Goal: Navigation & Orientation: Find specific page/section

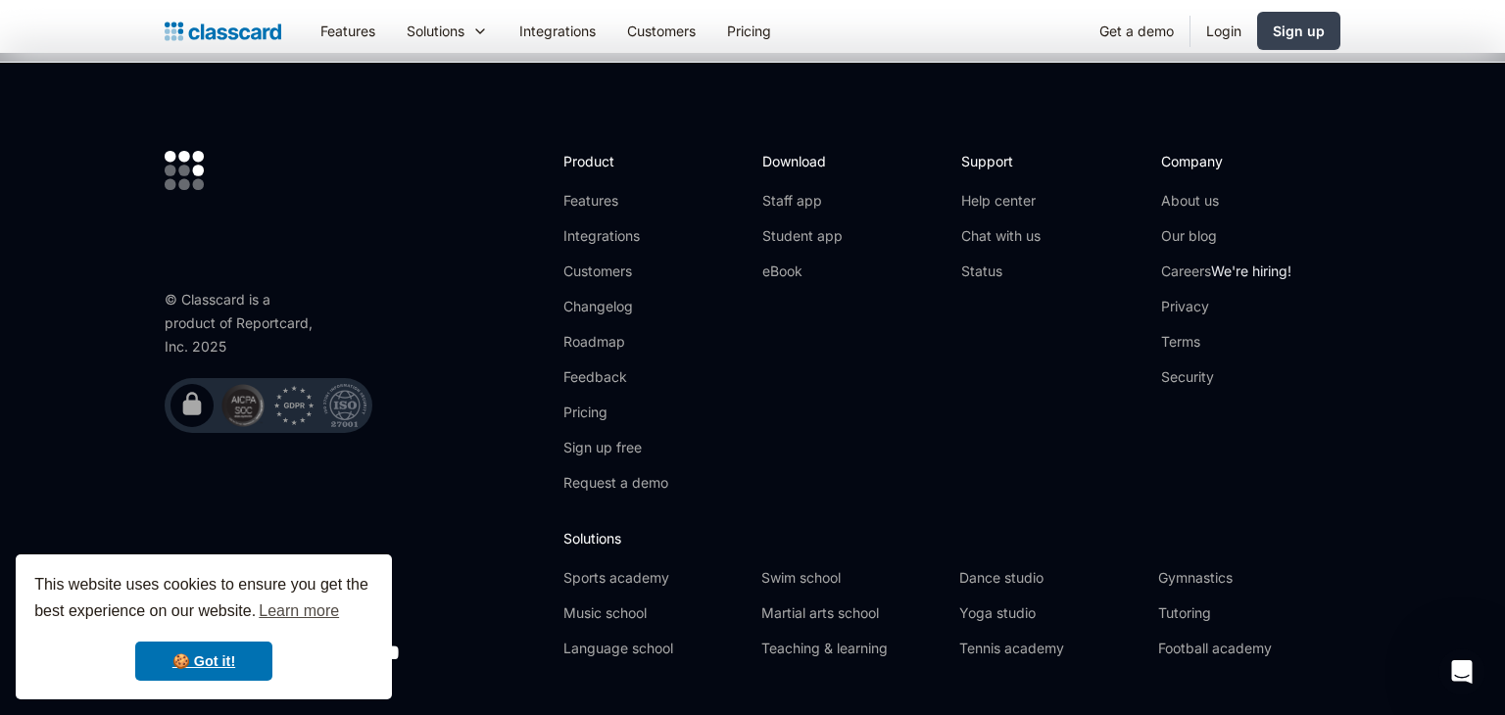
scroll to position [6133, 0]
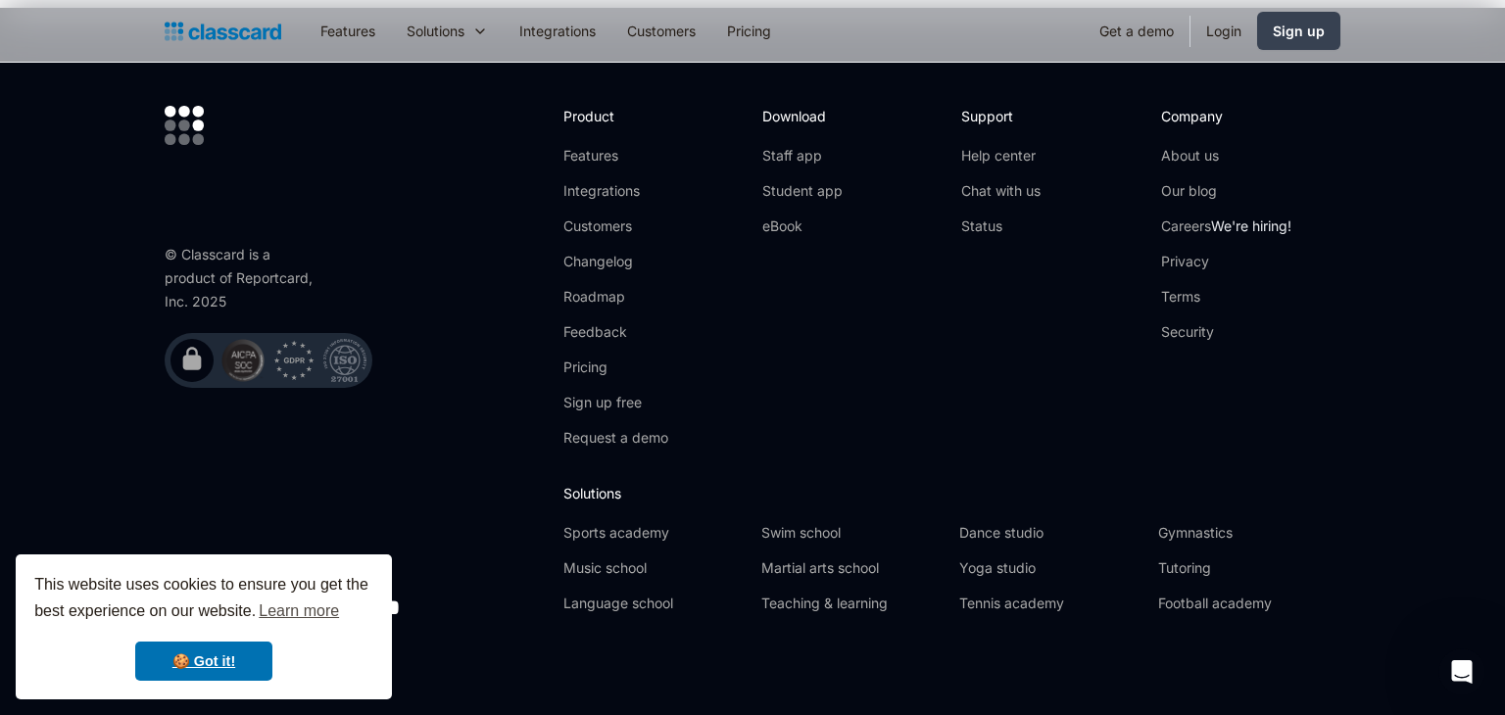
click at [463, 514] on div "© Classcard is a product of Reportcard, Inc. 2025        " at bounding box center [354, 367] width 379 height 523
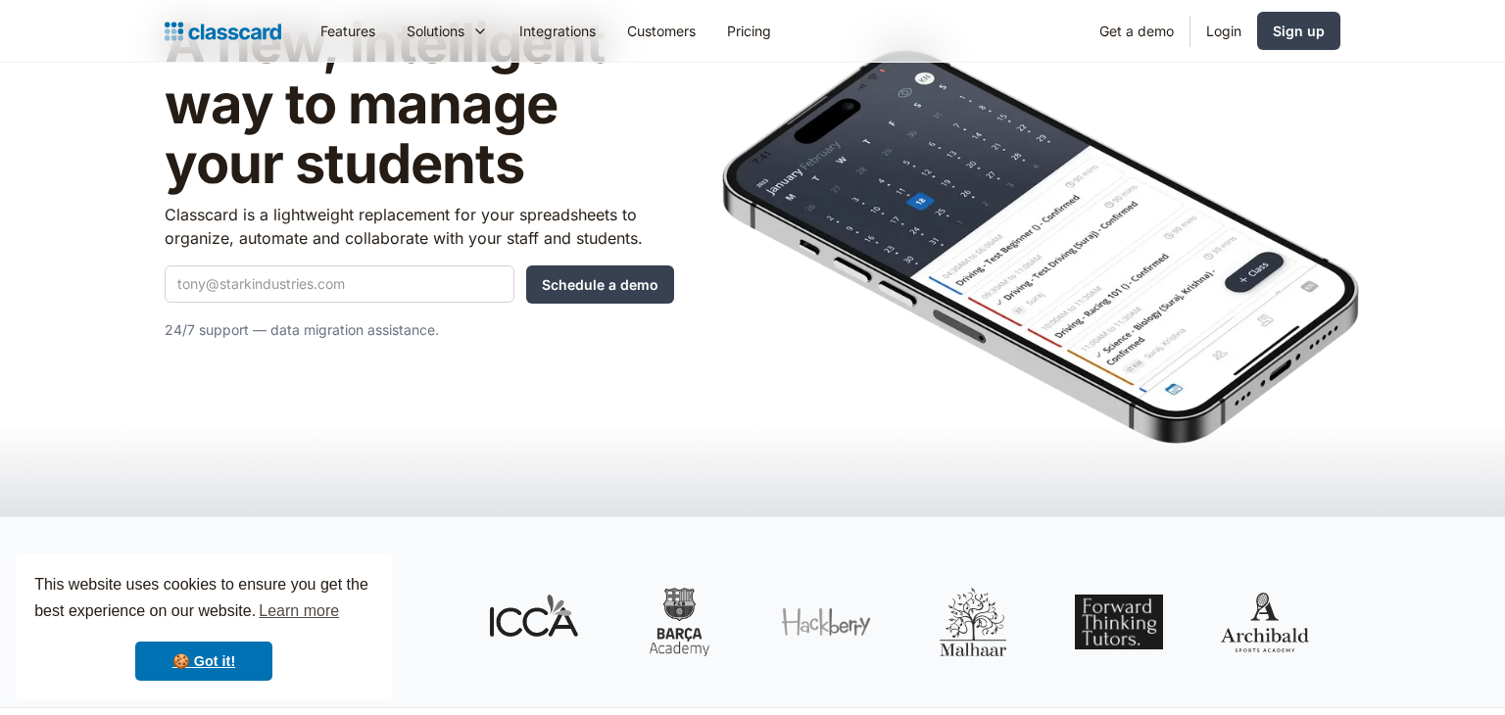
scroll to position [189, 0]
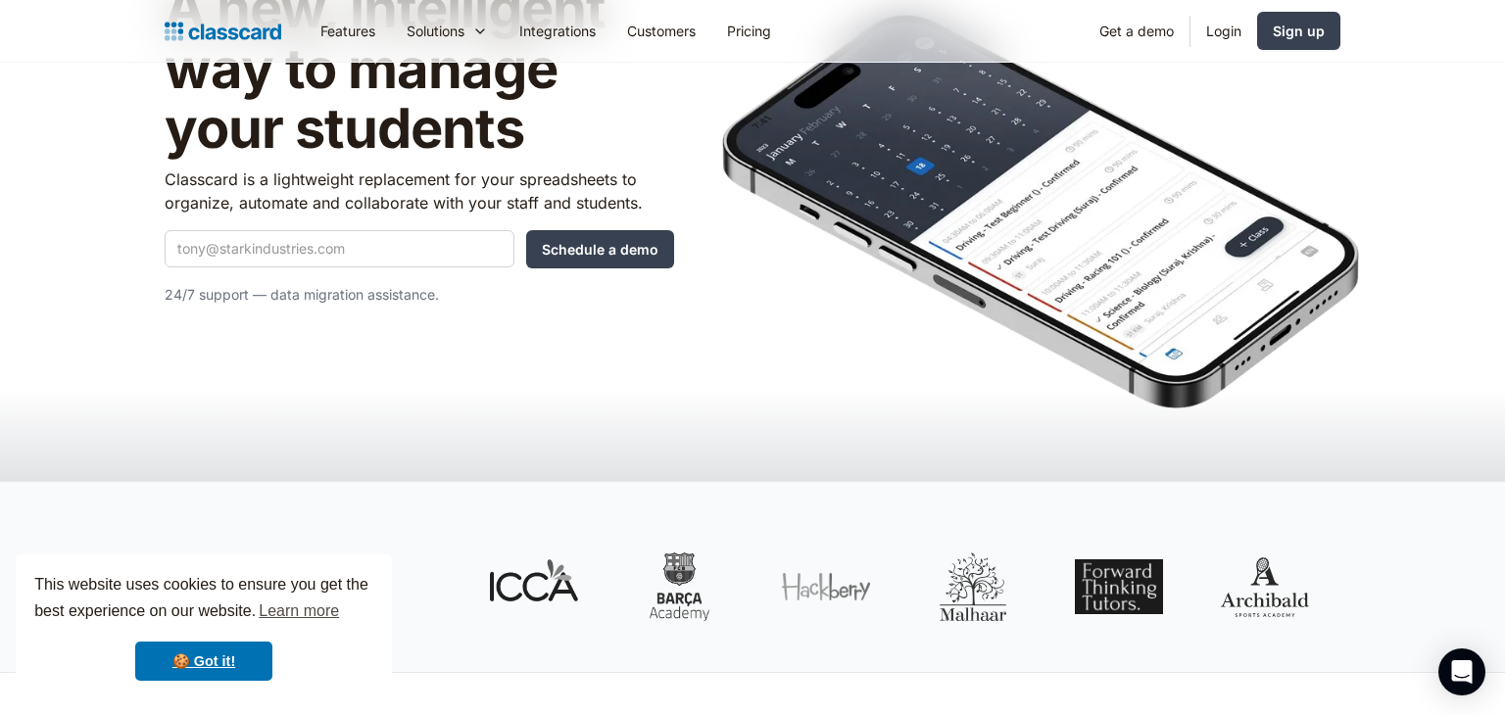
click at [1377, 525] on div "3,250+ class providers trust Classcard" at bounding box center [752, 577] width 1505 height 192
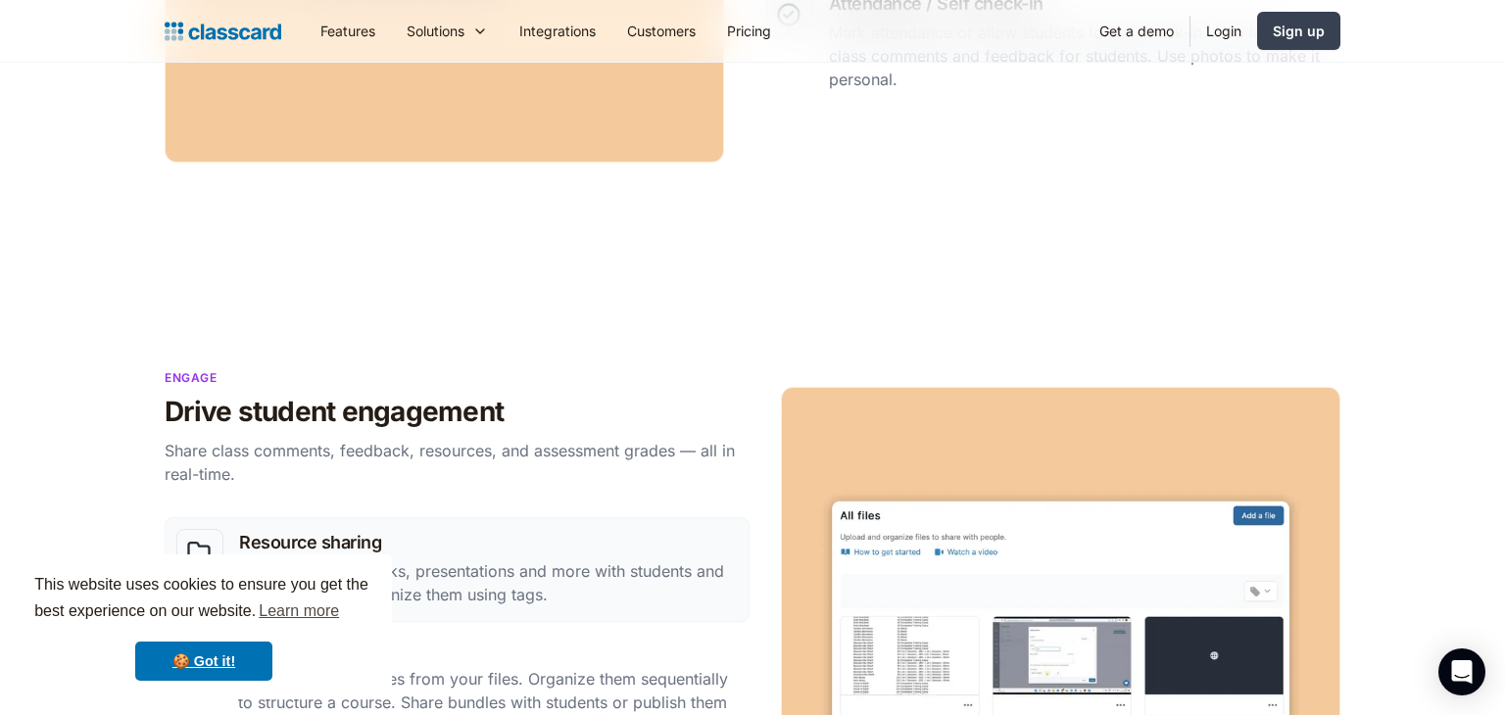
scroll to position [1464, 0]
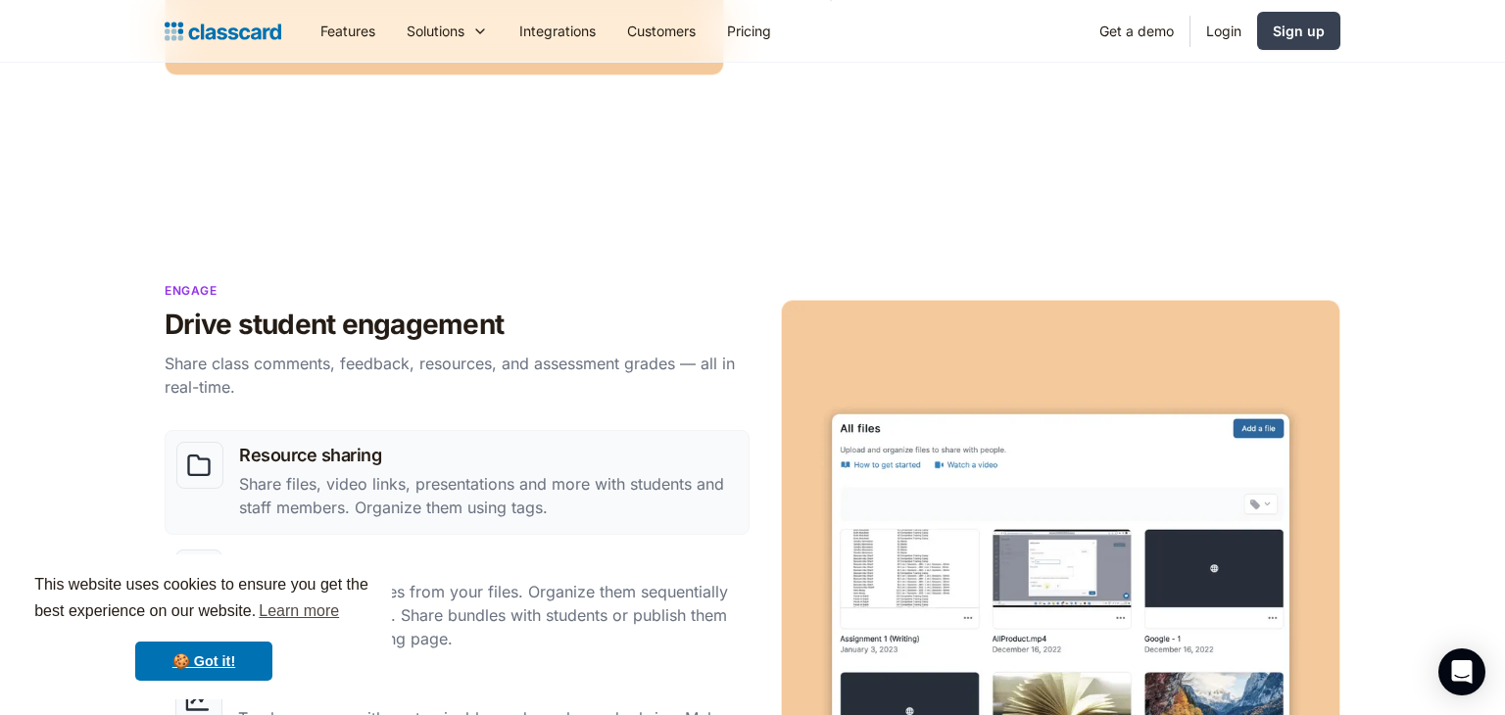
click at [953, 270] on section "Engage Drive student engagement Share class comments, feedback, resources, and …" at bounding box center [752, 575] width 1505 height 784
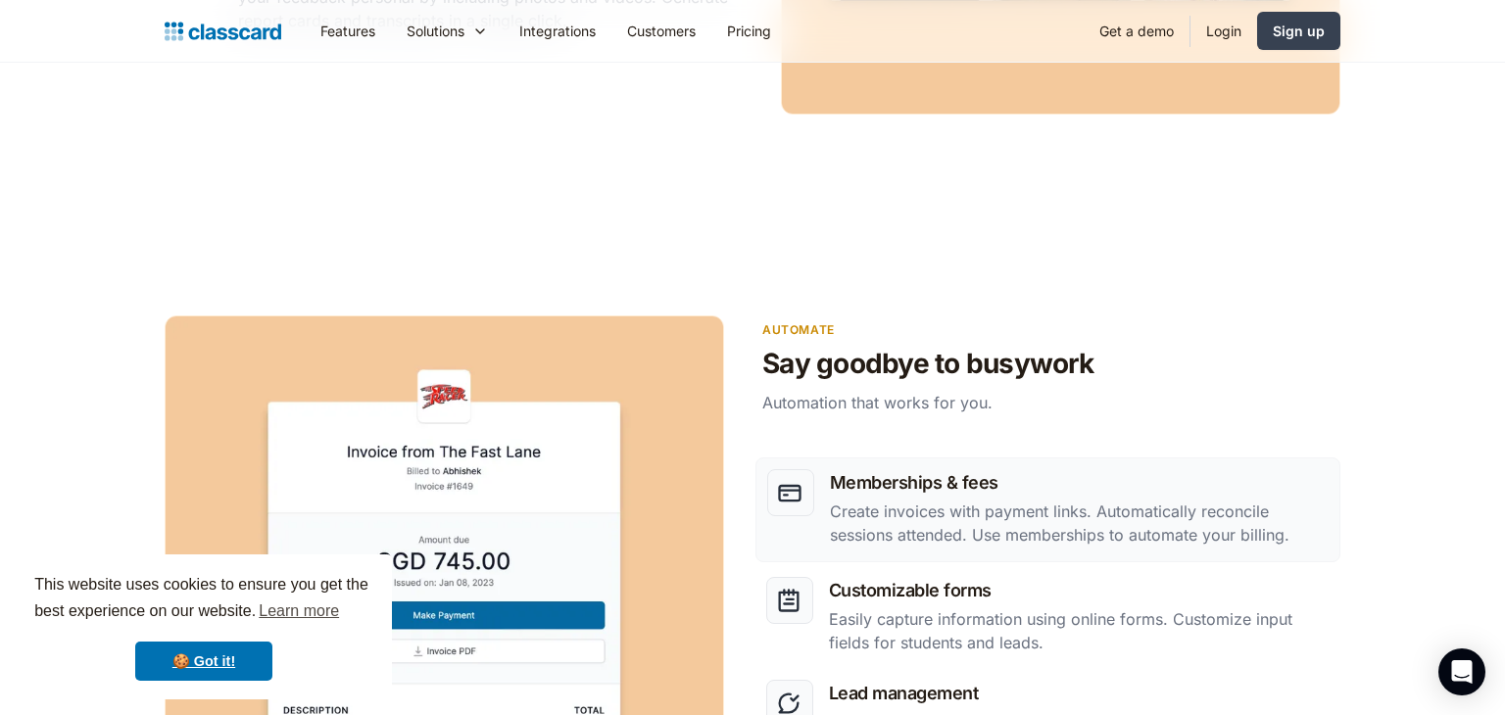
scroll to position [2222, 0]
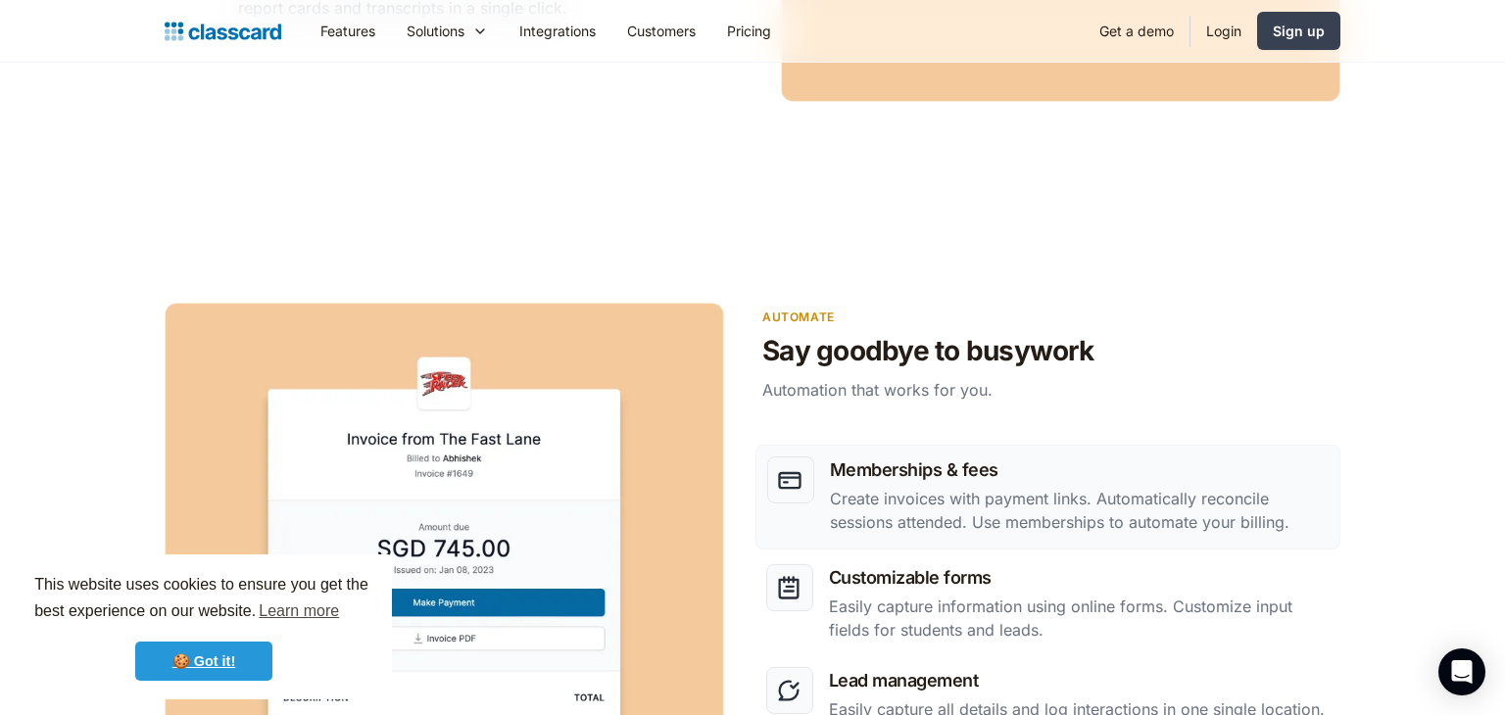
click at [181, 659] on link "🍪 Got it!" at bounding box center [203, 661] width 137 height 39
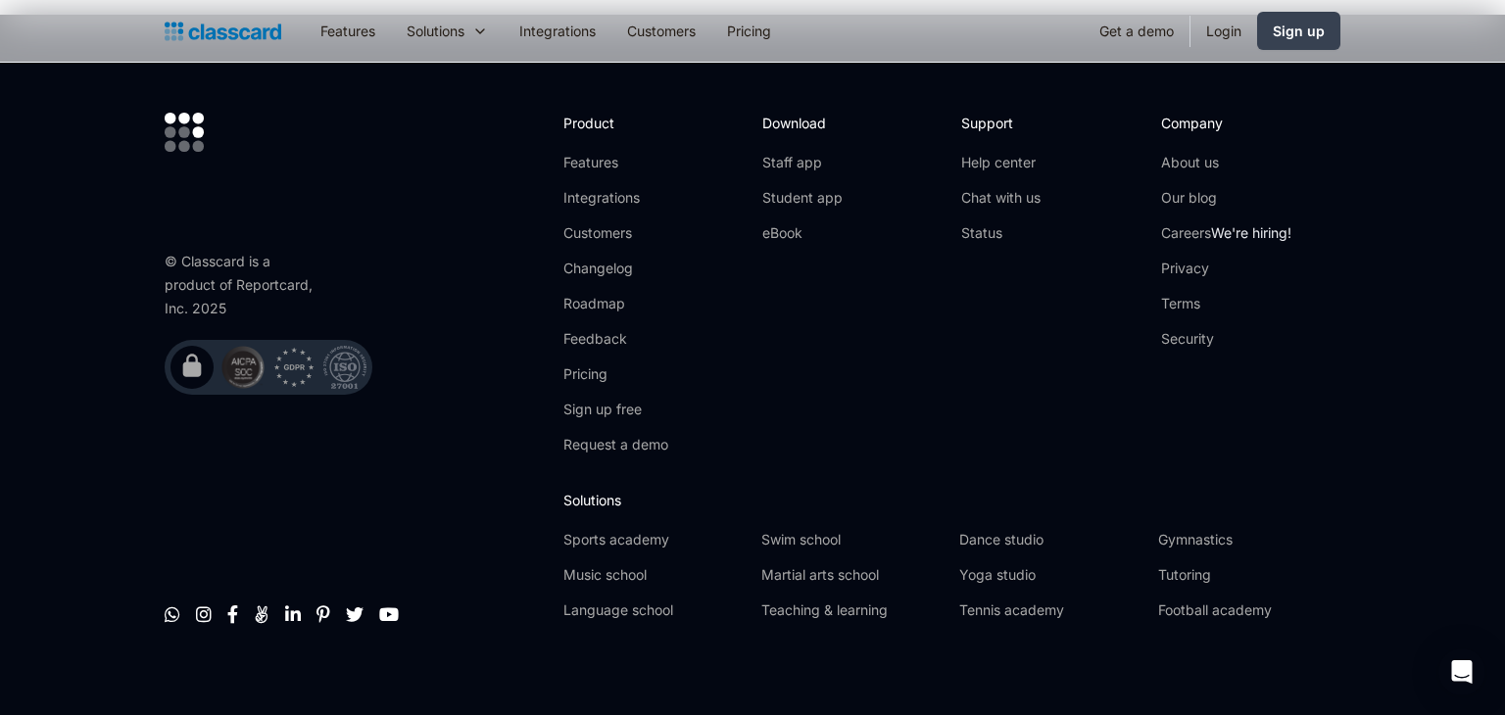
scroll to position [6125, 0]
click at [796, 154] on link "Staff app" at bounding box center [803, 164] width 80 height 20
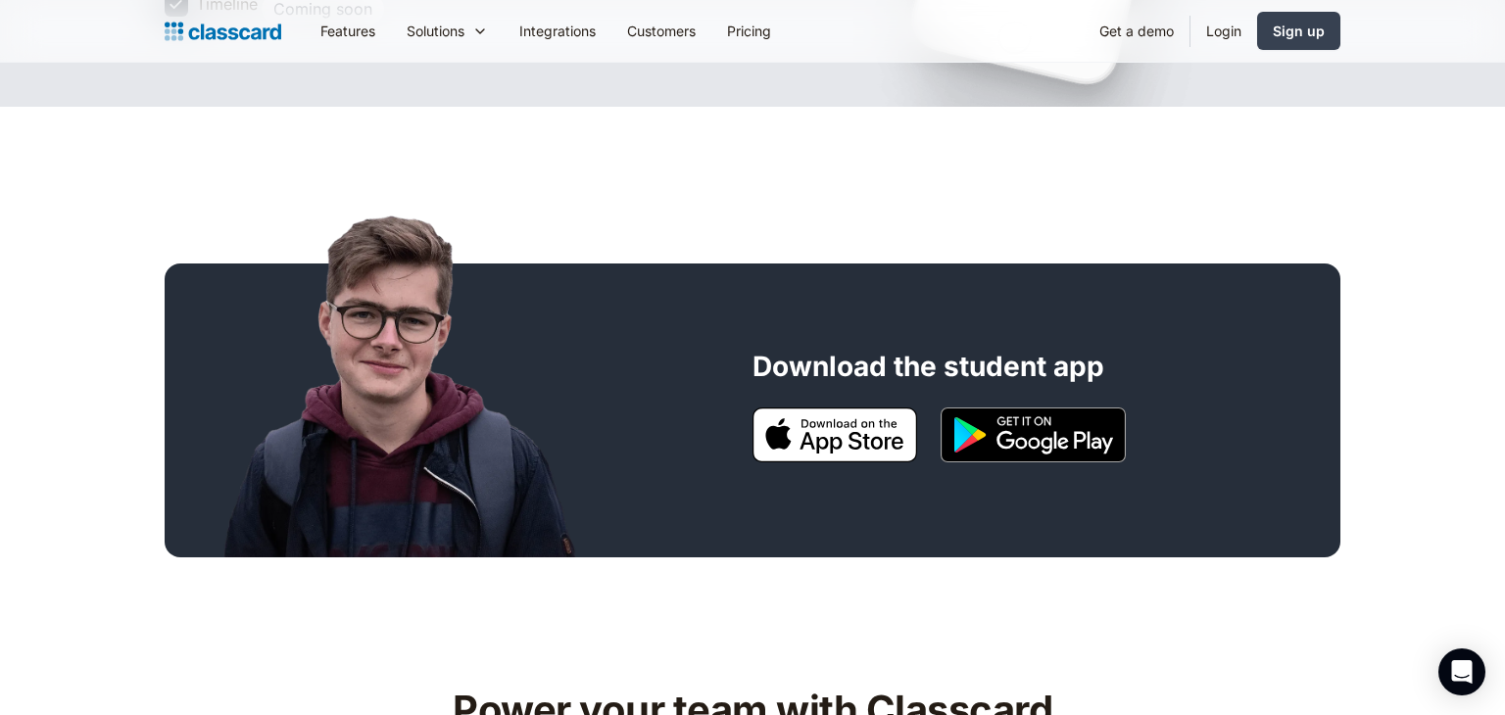
scroll to position [485, 0]
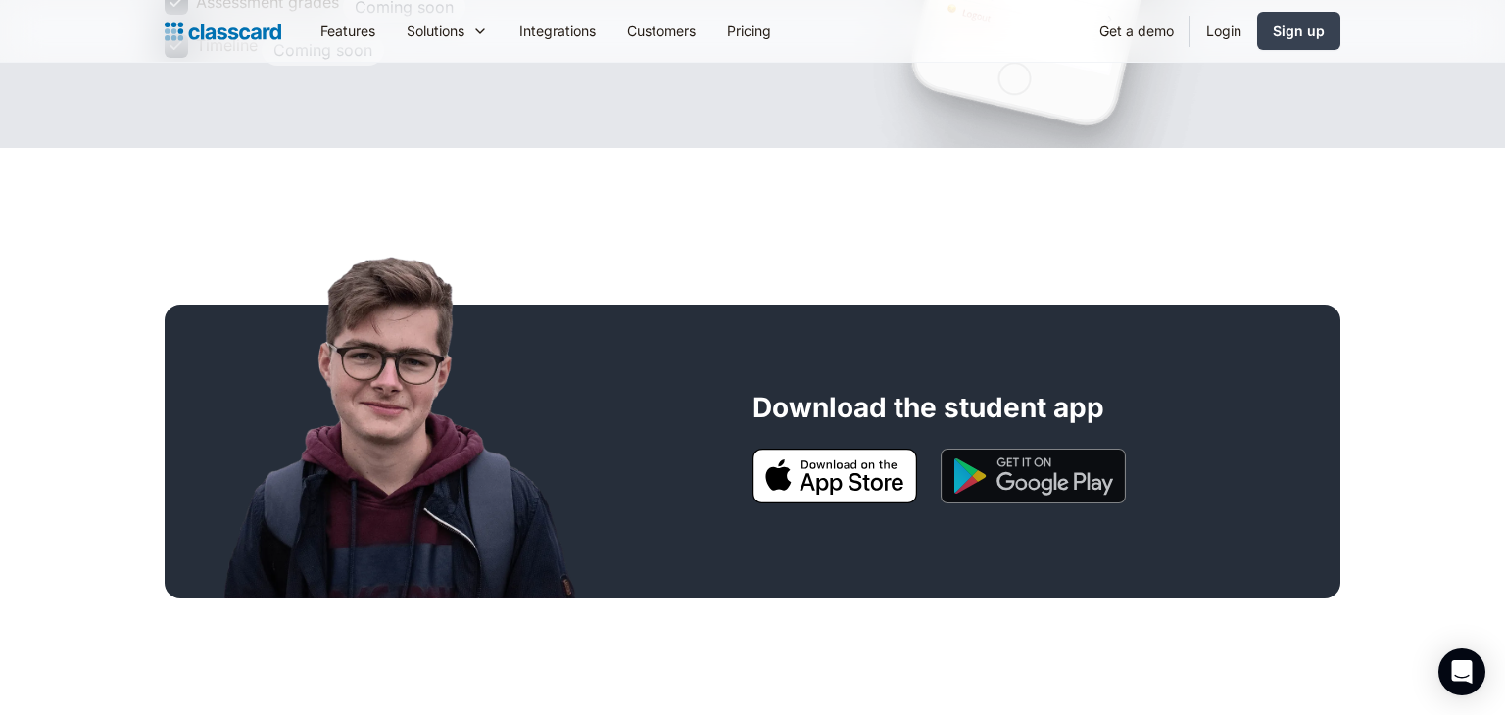
click at [973, 481] on img at bounding box center [1033, 476] width 185 height 55
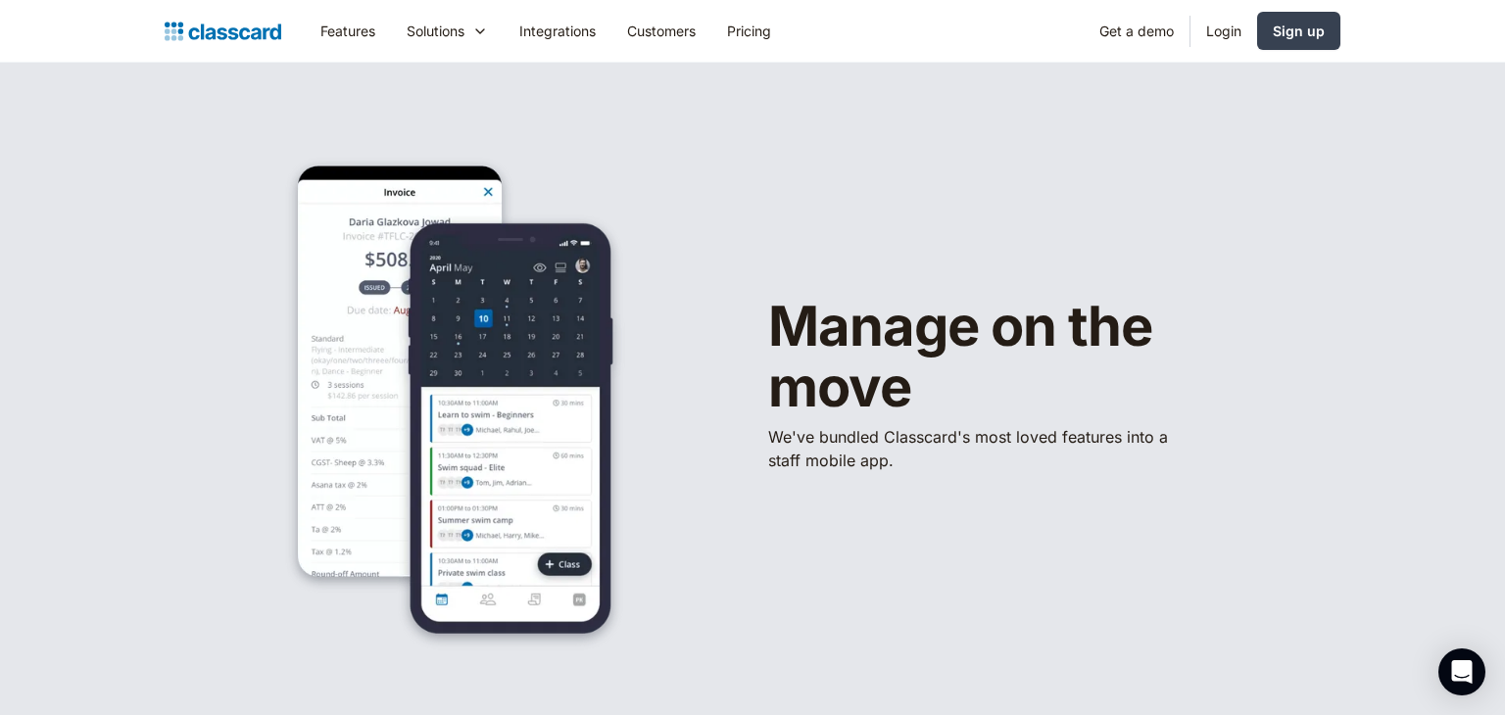
click at [1038, 560] on div "Manage on the move We've bundled ​Classcard's most loved features into a staff …" at bounding box center [753, 392] width 1176 height 523
